Goal: Book appointment/travel/reservation

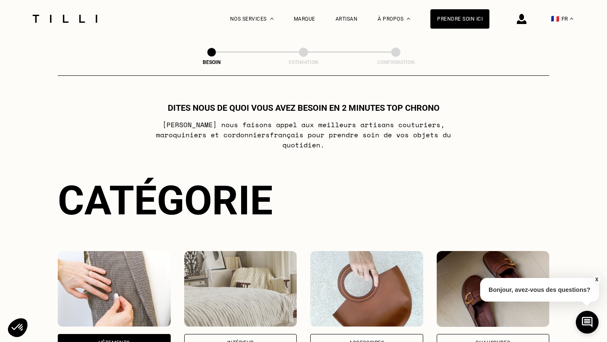
select select "FR"
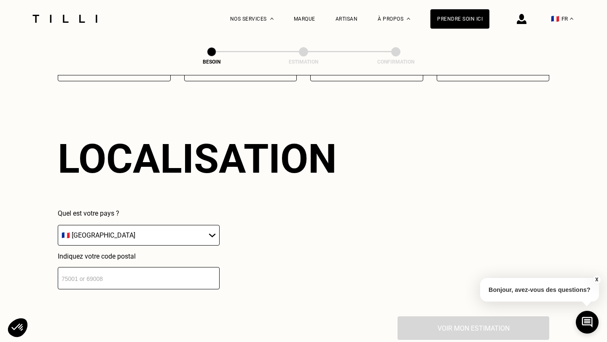
scroll to position [731, 0]
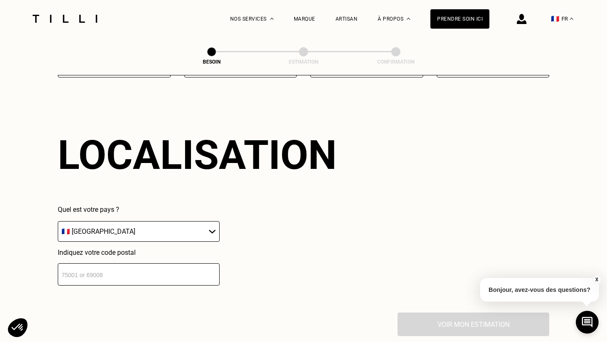
click at [119, 263] on input "number" at bounding box center [139, 274] width 162 height 22
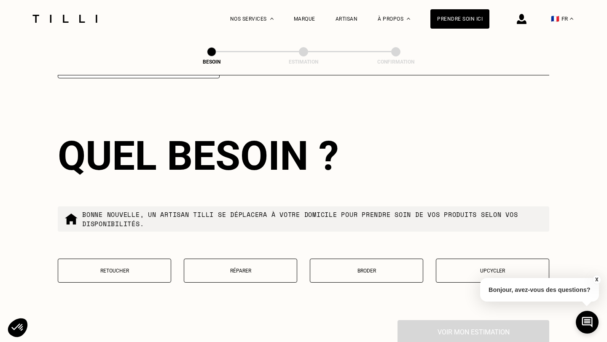
scroll to position [938, 0]
type input "35000"
click at [136, 268] on p "Retoucher" at bounding box center [114, 271] width 104 height 6
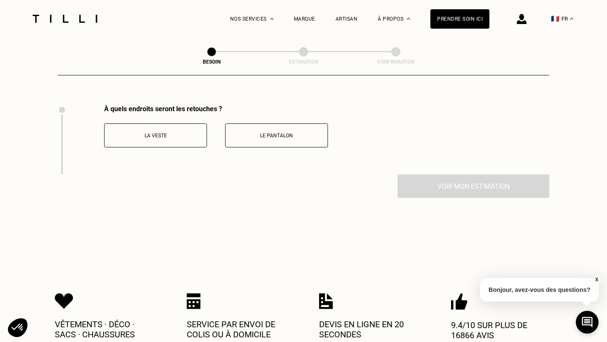
scroll to position [1155, 0]
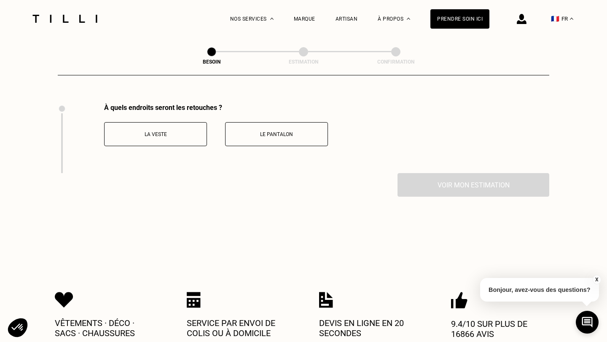
click at [222, 129] on div "La veste Le pantalon" at bounding box center [216, 134] width 224 height 24
click at [241, 129] on button "Le pantalon" at bounding box center [276, 134] width 103 height 24
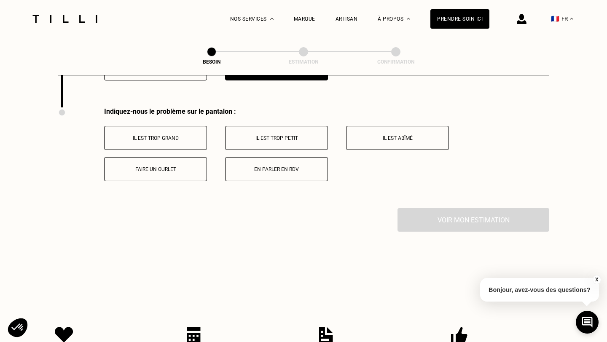
scroll to position [1224, 0]
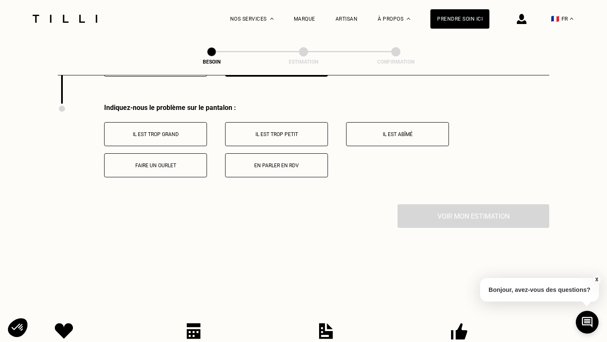
click at [187, 131] on p "Il est trop grand" at bounding box center [156, 134] width 94 height 6
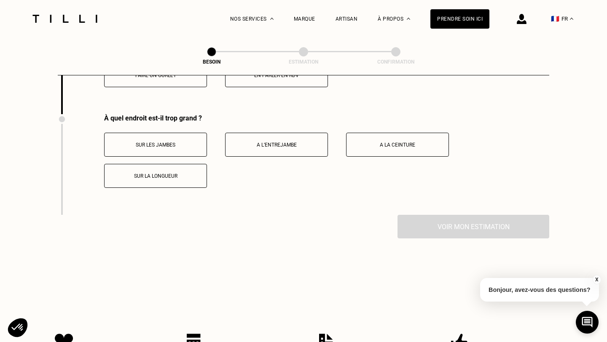
scroll to position [1325, 0]
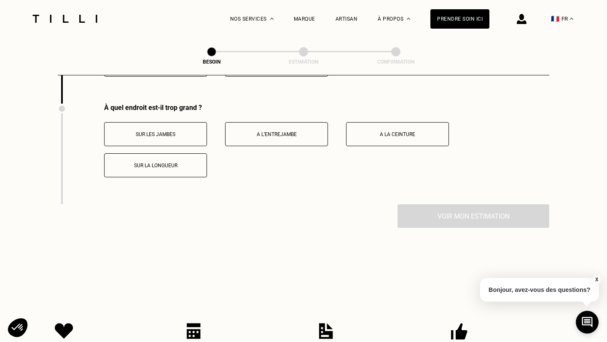
click at [187, 131] on p "Sur les jambes" at bounding box center [156, 134] width 94 height 6
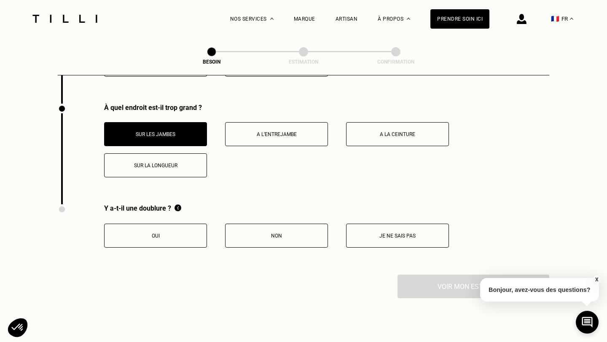
click at [367, 234] on button "Je ne sais pas" at bounding box center [397, 236] width 103 height 24
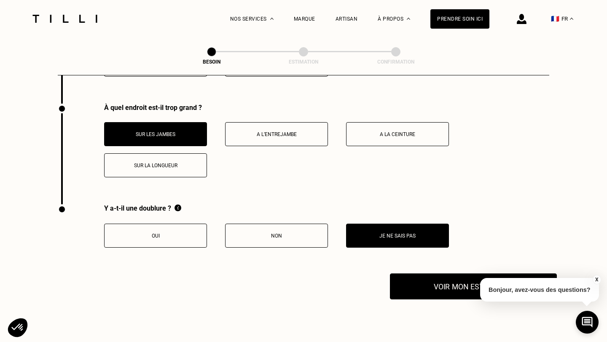
click at [426, 273] on button "Voir mon estimation" at bounding box center [473, 286] width 167 height 26
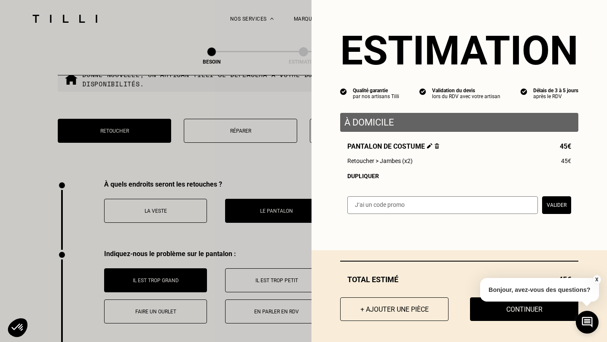
scroll to position [1216, 0]
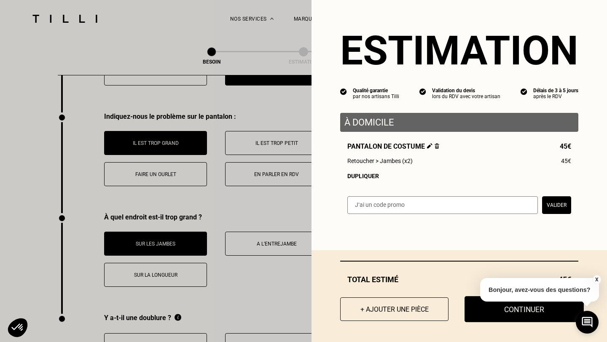
click at [480, 315] on button "Continuer" at bounding box center [523, 309] width 119 height 26
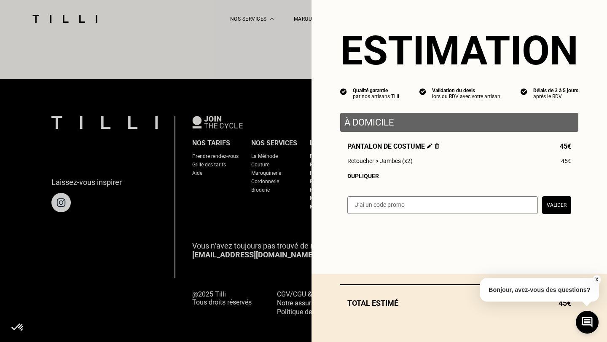
select select "FR"
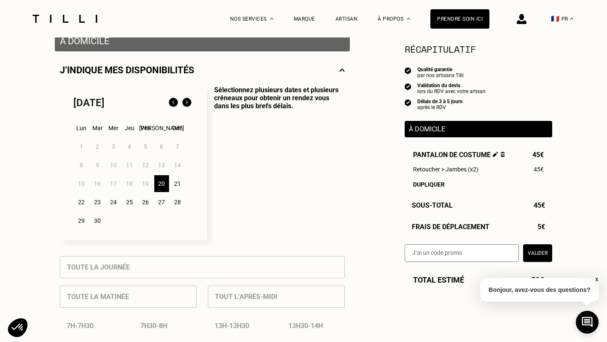
scroll to position [310, 0]
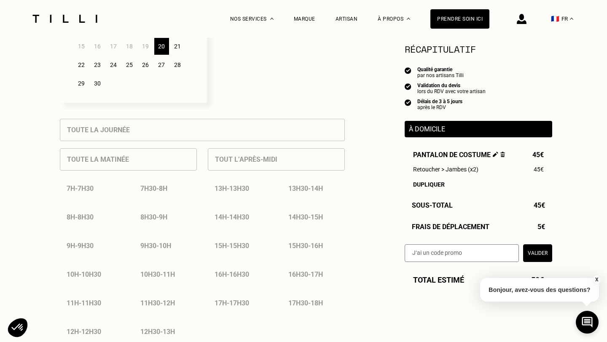
click at [598, 280] on button "X" at bounding box center [596, 279] width 8 height 9
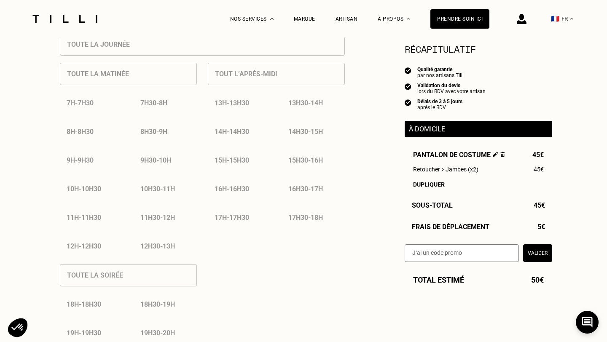
scroll to position [392, 0]
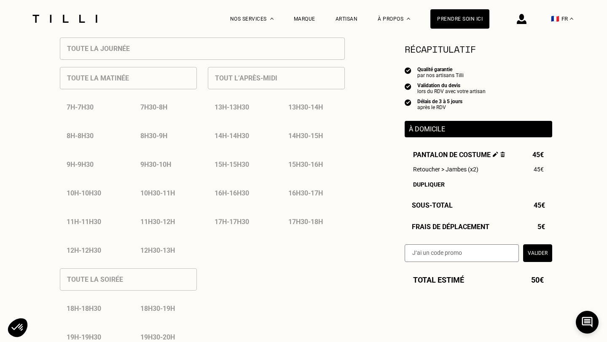
click at [298, 228] on div "17h30 - 18h" at bounding box center [312, 221] width 63 height 21
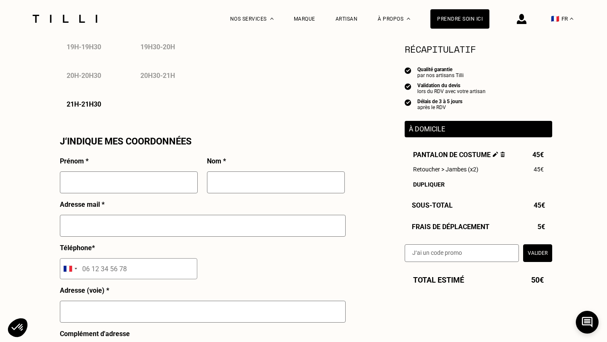
scroll to position [912, 0]
